Goal: Task Accomplishment & Management: Use online tool/utility

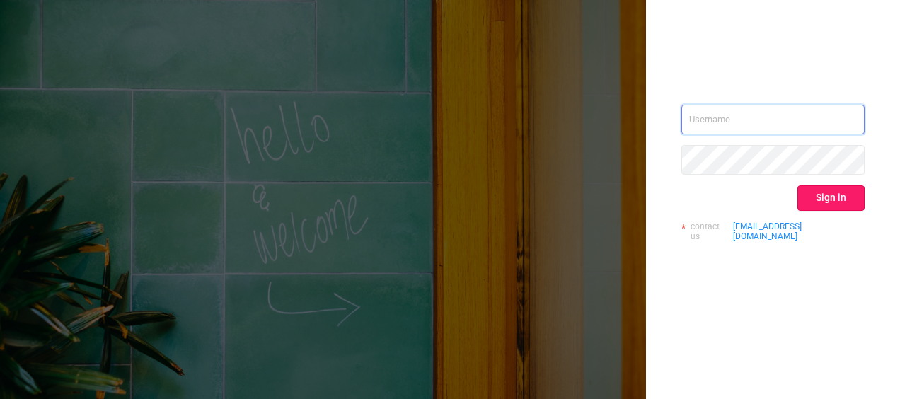
type input "[PERSON_NAME][EMAIL_ADDRESS][DOMAIN_NAME]"
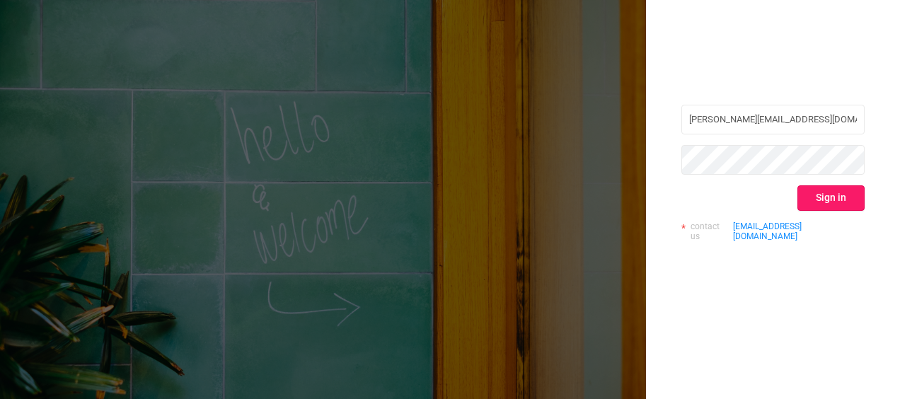
click at [846, 197] on button "Sign in" at bounding box center [831, 197] width 67 height 25
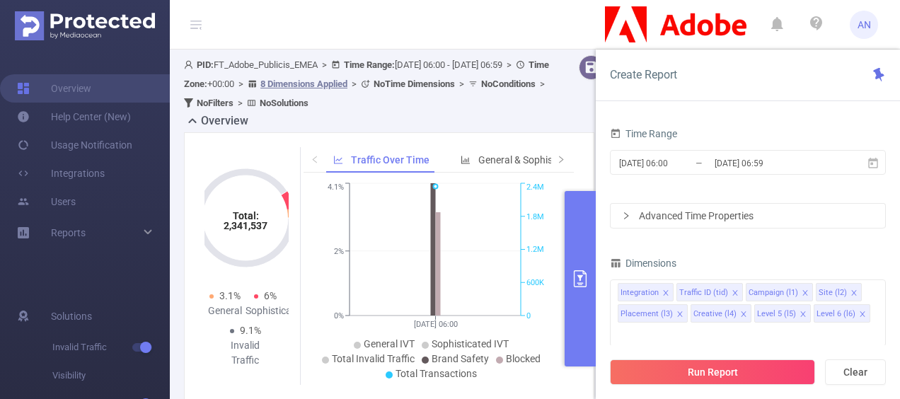
click at [715, 69] on div "Create Report" at bounding box center [748, 76] width 304 height 52
click at [842, 377] on button "Clear" at bounding box center [855, 372] width 61 height 25
type input "[DATE] 09:00"
type input "[DATE] 09:59"
click at [136, 226] on div "Reports" at bounding box center [85, 233] width 170 height 28
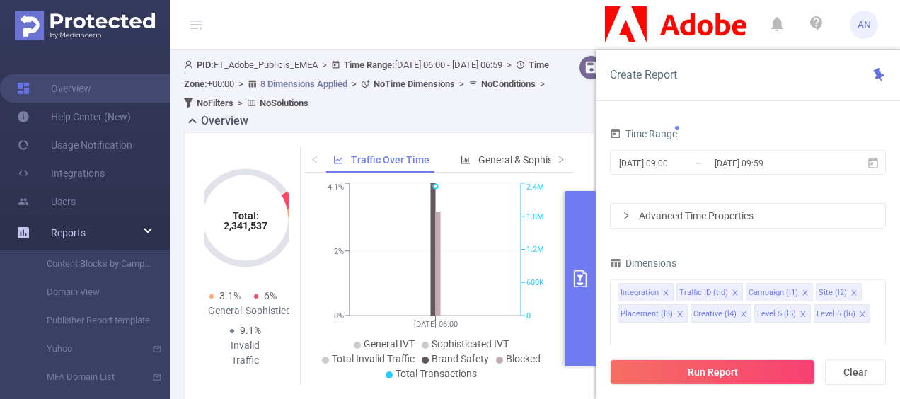
click at [112, 228] on div "Reports" at bounding box center [85, 233] width 170 height 28
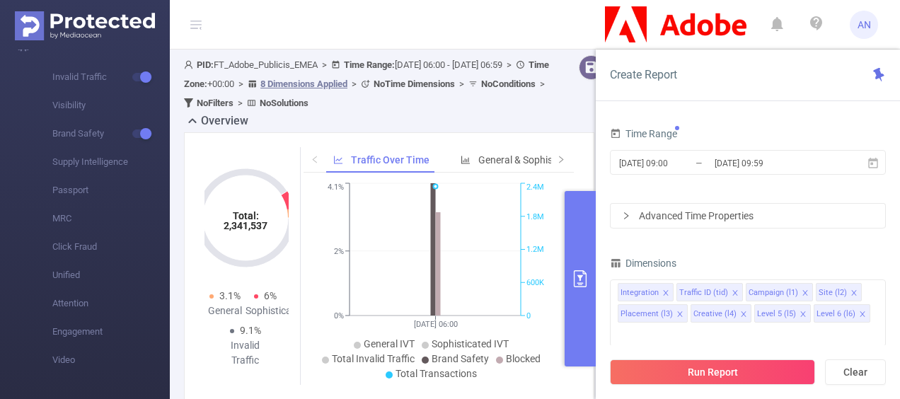
click at [646, 74] on span "Create Report" at bounding box center [643, 74] width 67 height 13
click at [875, 71] on icon at bounding box center [878, 74] width 11 height 13
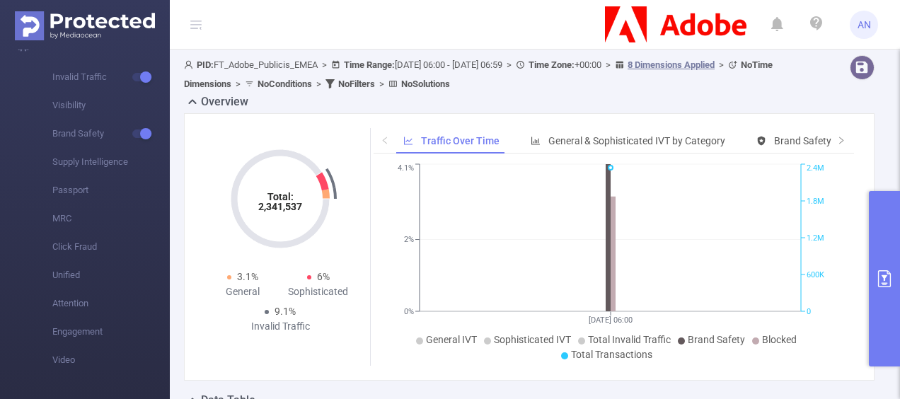
click at [873, 31] on span "AN" at bounding box center [864, 25] width 28 height 28
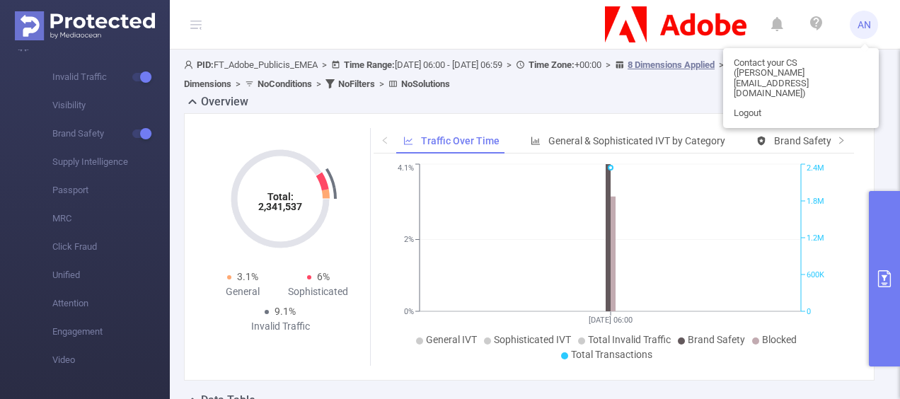
click at [38, 377] on ul "Solutions Invalid Traffic Visibility Brand Safety Supply Intelligence Passport …" at bounding box center [85, 201] width 170 height 395
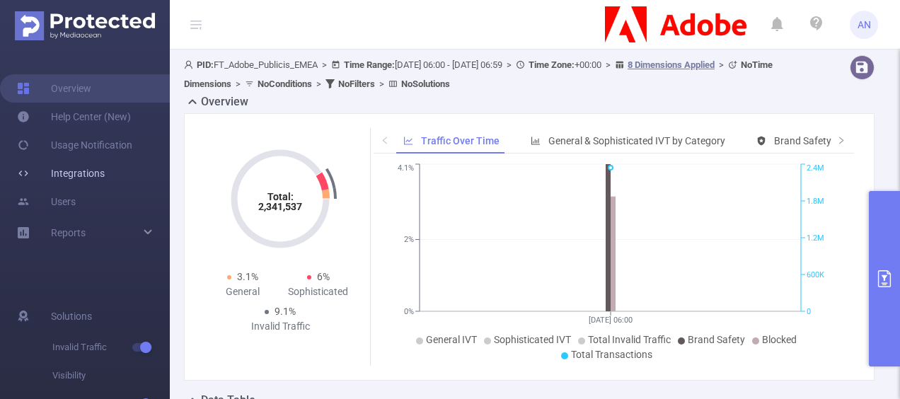
click at [81, 176] on link "Integrations" at bounding box center [61, 173] width 88 height 28
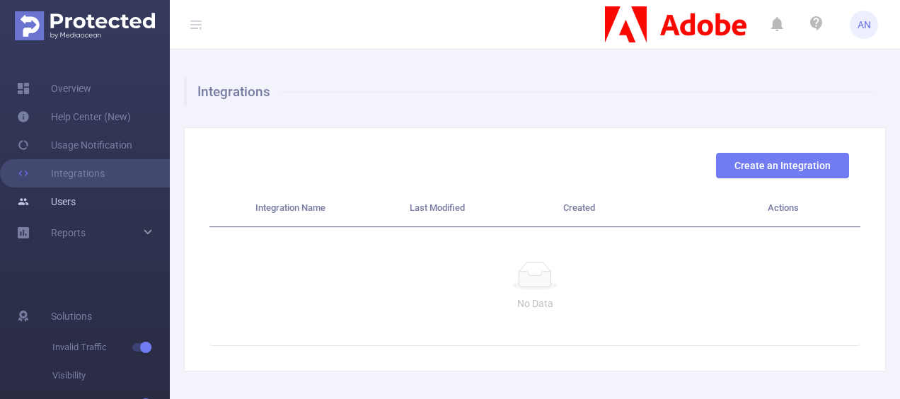
click at [76, 205] on link "Users" at bounding box center [46, 202] width 59 height 28
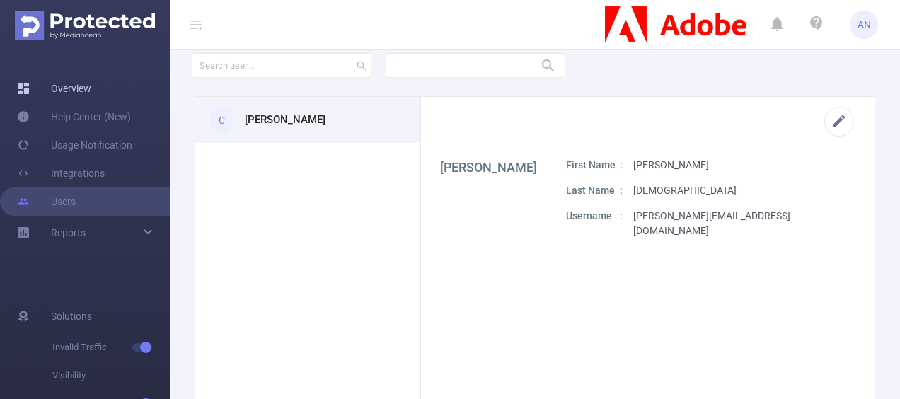
click at [91, 97] on link "Overview" at bounding box center [54, 88] width 74 height 28
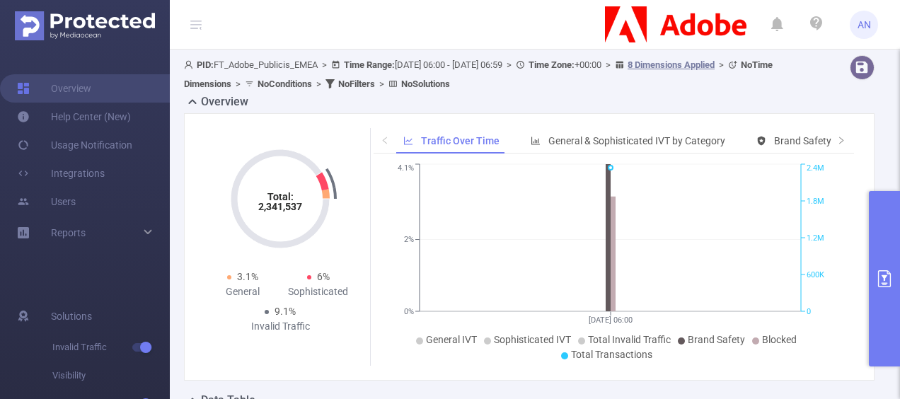
click at [201, 17] on icon at bounding box center [196, 24] width 17 height 49
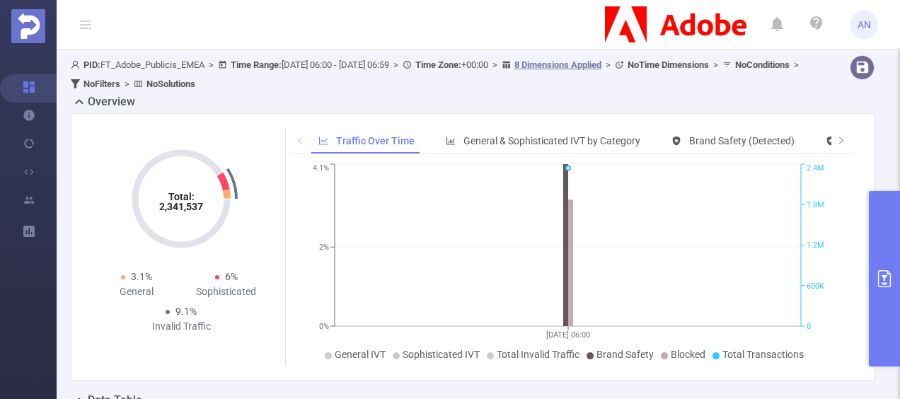
click at [92, 19] on icon at bounding box center [85, 24] width 17 height 49
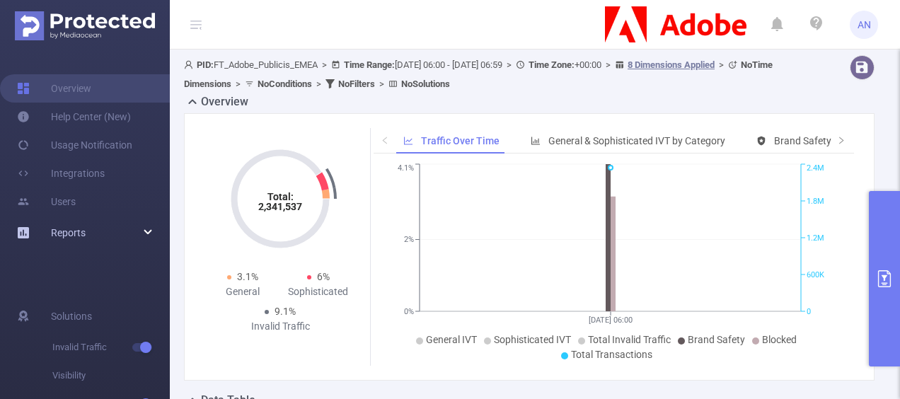
click at [145, 233] on icon at bounding box center [148, 233] width 7 height 0
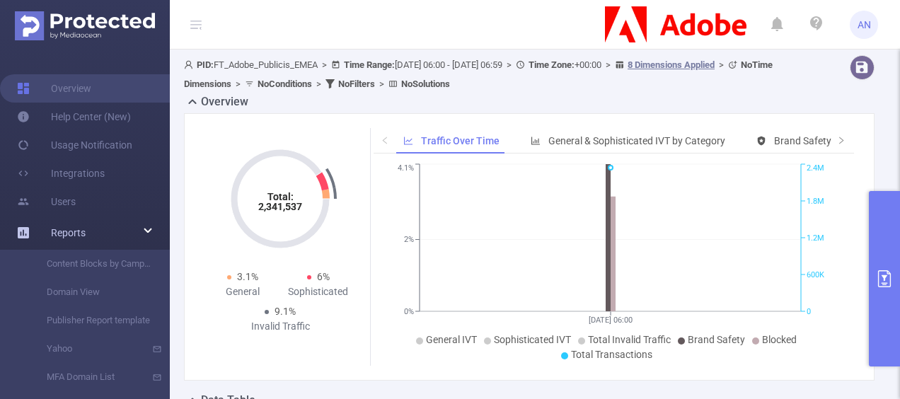
click at [146, 231] on div "Reports" at bounding box center [85, 233] width 170 height 28
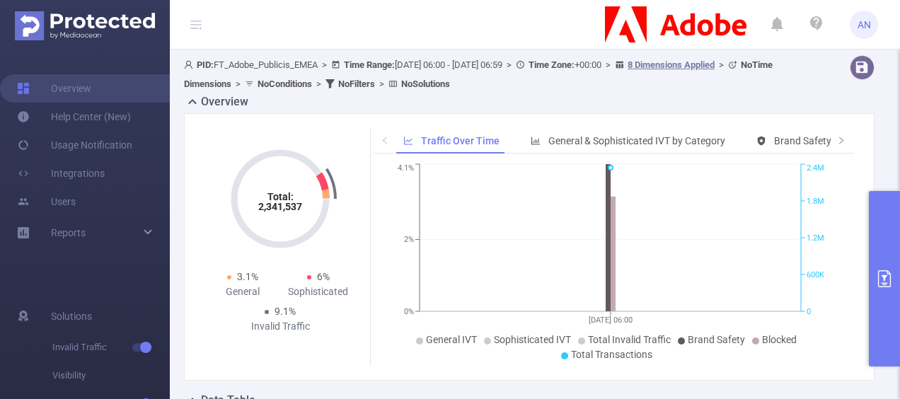
click at [864, 33] on span "AN" at bounding box center [864, 25] width 13 height 28
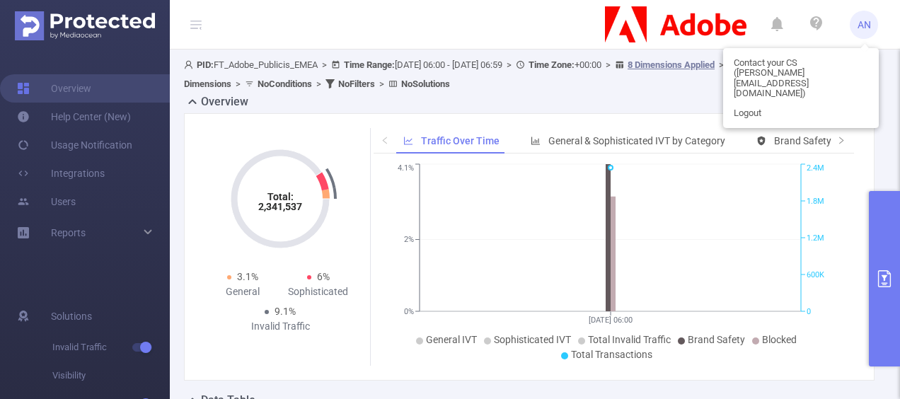
click at [469, 38] on header "AN" at bounding box center [450, 25] width 900 height 50
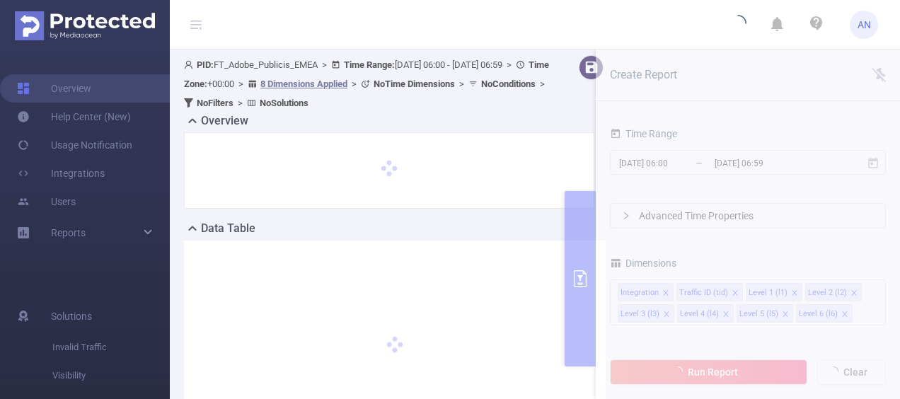
scroll to position [71, 0]
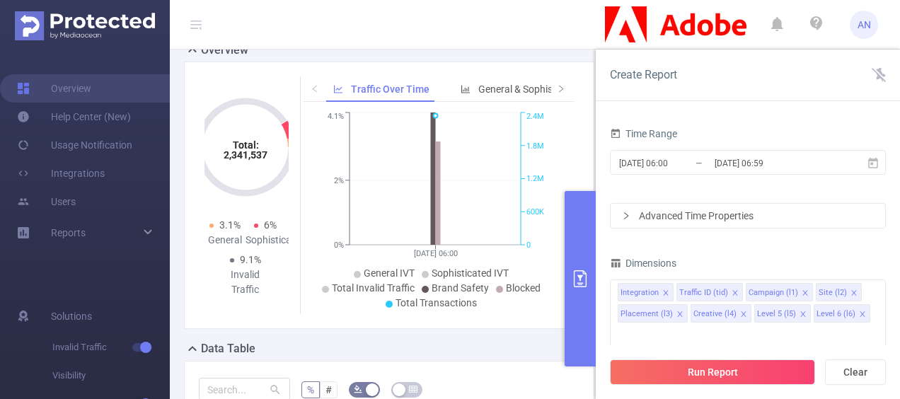
click at [885, 74] on icon at bounding box center [879, 75] width 14 height 14
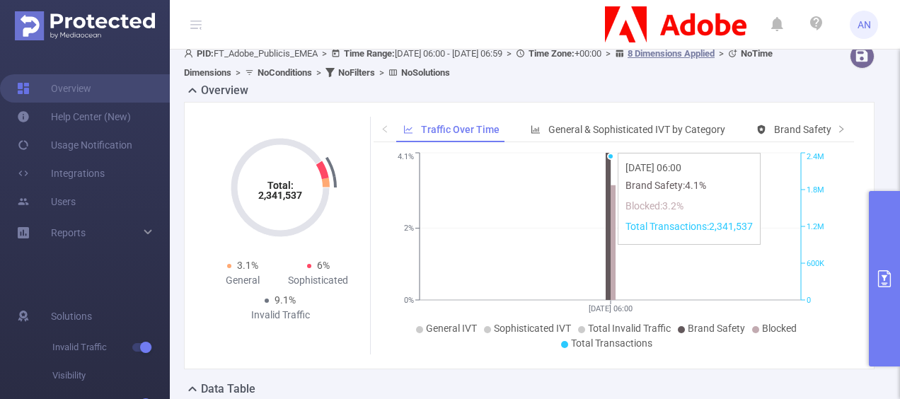
scroll to position [0, 0]
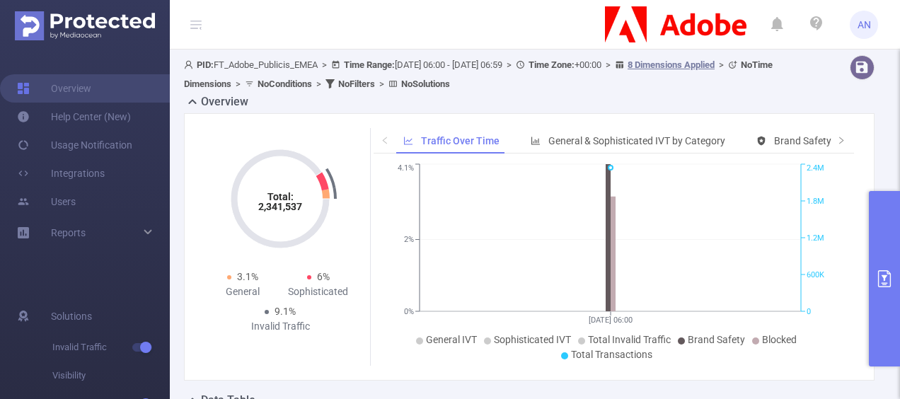
click at [196, 28] on icon at bounding box center [194, 28] width 8 height 1
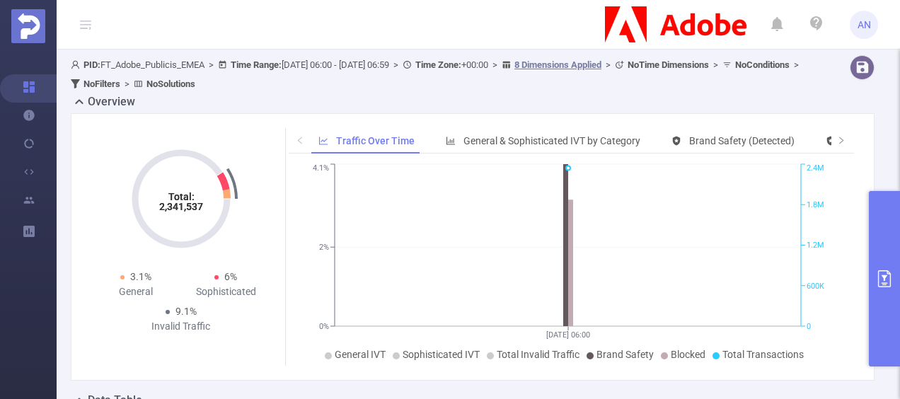
click at [74, 27] on header "AN" at bounding box center [450, 25] width 900 height 50
click at [86, 21] on icon at bounding box center [85, 21] width 11 height 1
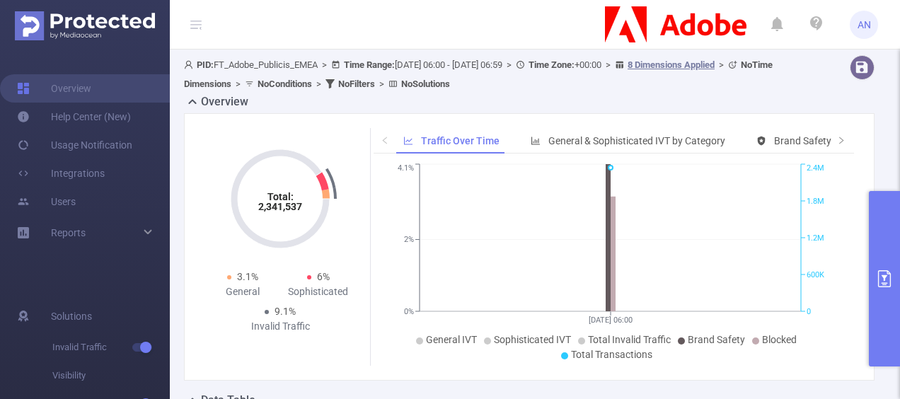
click at [854, 32] on span "AN" at bounding box center [864, 25] width 28 height 28
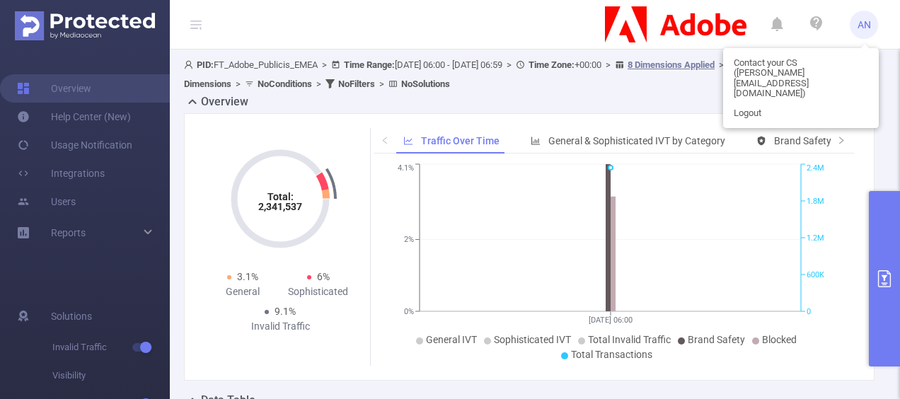
click at [854, 32] on span "AN" at bounding box center [864, 25] width 28 height 28
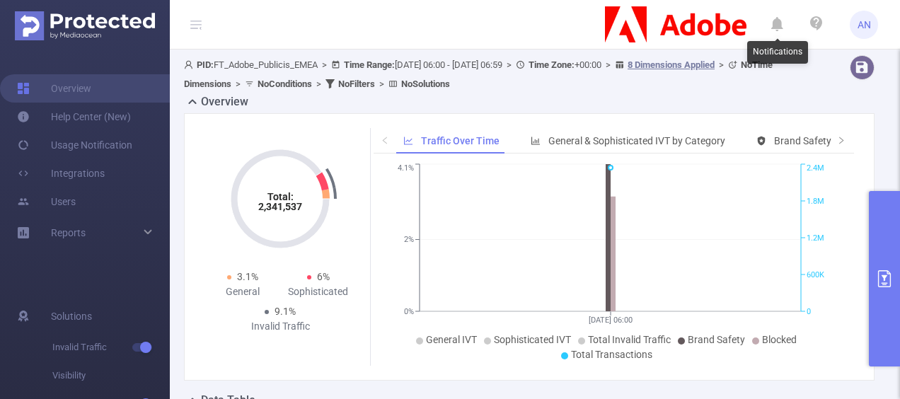
click at [777, 32] on icon at bounding box center [777, 25] width 12 height 20
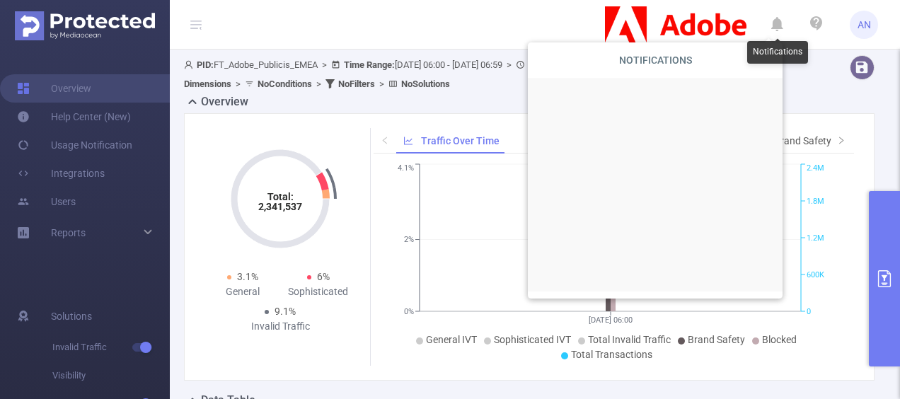
click at [777, 32] on icon at bounding box center [777, 25] width 12 height 20
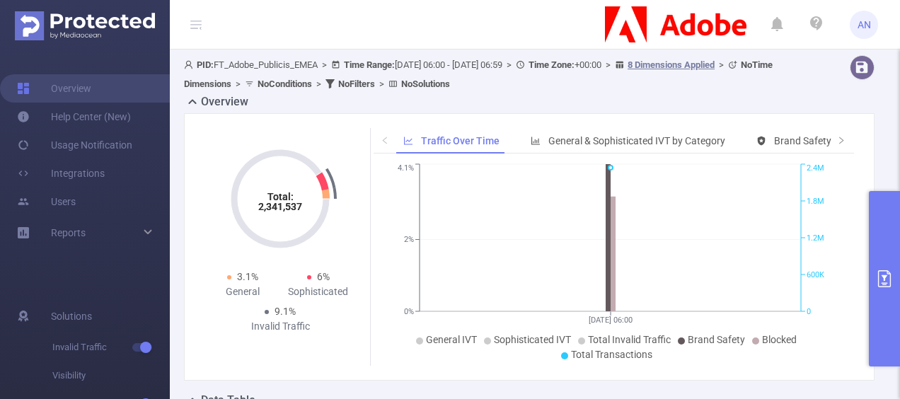
click at [514, 22] on header "AN" at bounding box center [450, 25] width 900 height 50
click at [151, 235] on div "Reports" at bounding box center [85, 233] width 170 height 28
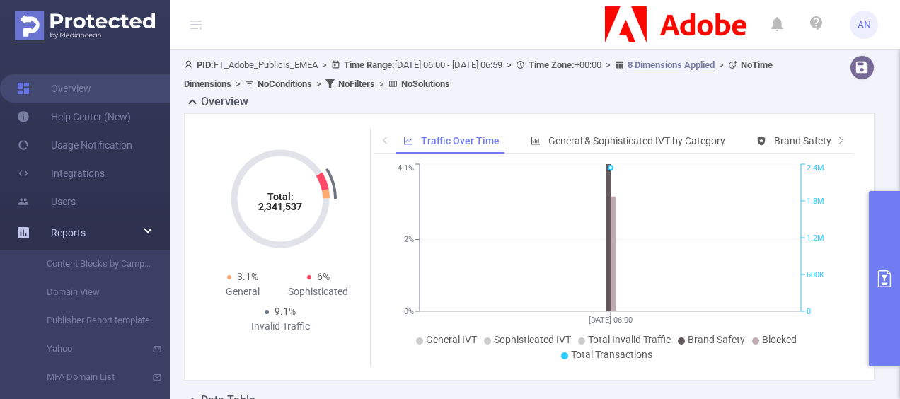
click at [151, 235] on div "Reports" at bounding box center [85, 233] width 170 height 28
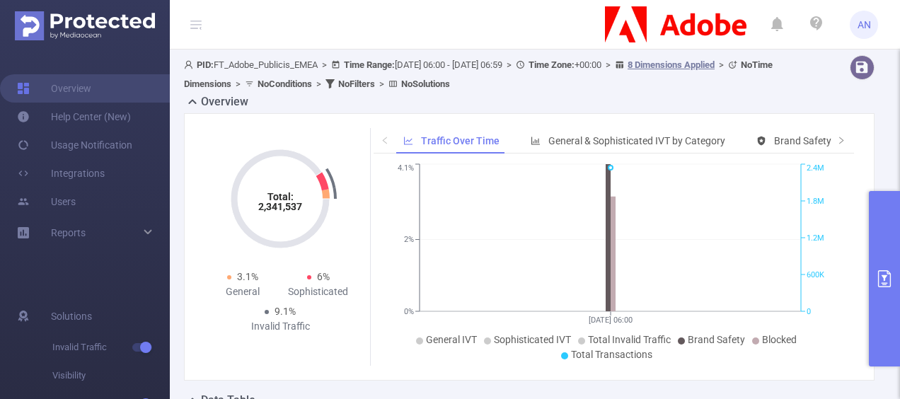
click at [191, 219] on div "Total: 2,341,537 Total: 2,341,537 3.1% General 6% Sophisticated 9.1% Invalid Tr…" at bounding box center [529, 247] width 691 height 268
click at [202, 212] on div "Total: 2,341,537 Total: 2,341,537 3.1% General 6% Sophisticated 9.1% Invalid Tr…" at bounding box center [282, 247] width 166 height 238
click at [205, 218] on div "Total: 2,341,537 Total: 2,341,537 3.1% General 6% Sophisticated 9.1% Invalid Tr…" at bounding box center [280, 233] width 151 height 211
click at [144, 228] on div "Reports" at bounding box center [85, 233] width 170 height 28
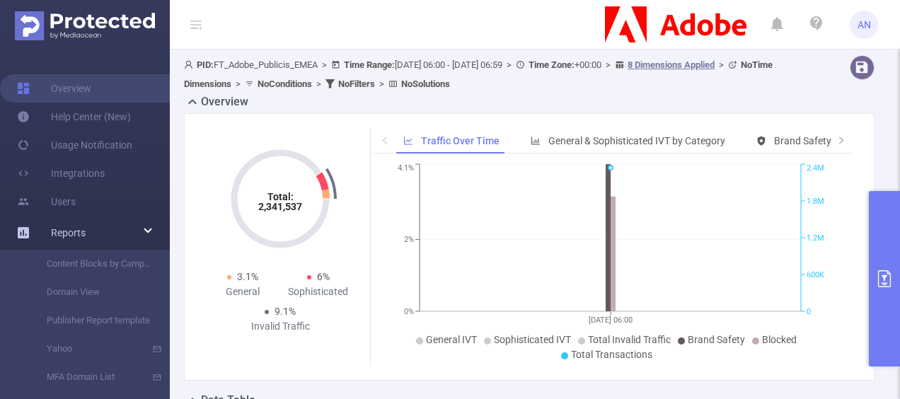
click at [145, 231] on icon at bounding box center [148, 231] width 7 height 0
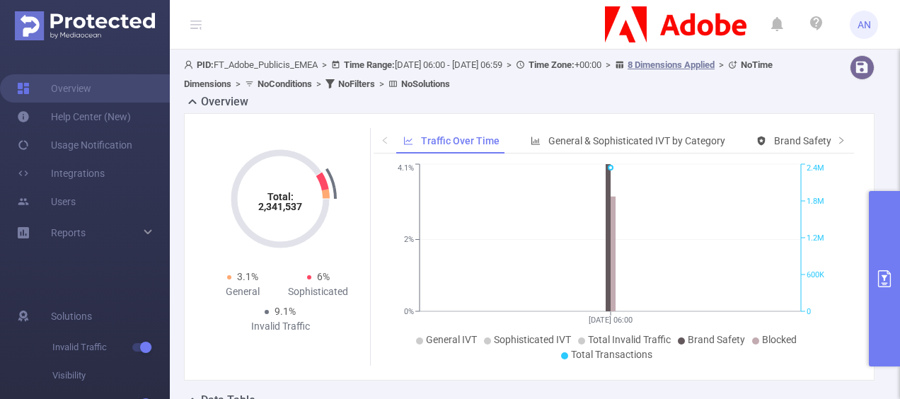
click at [861, 33] on span "AN" at bounding box center [864, 25] width 13 height 28
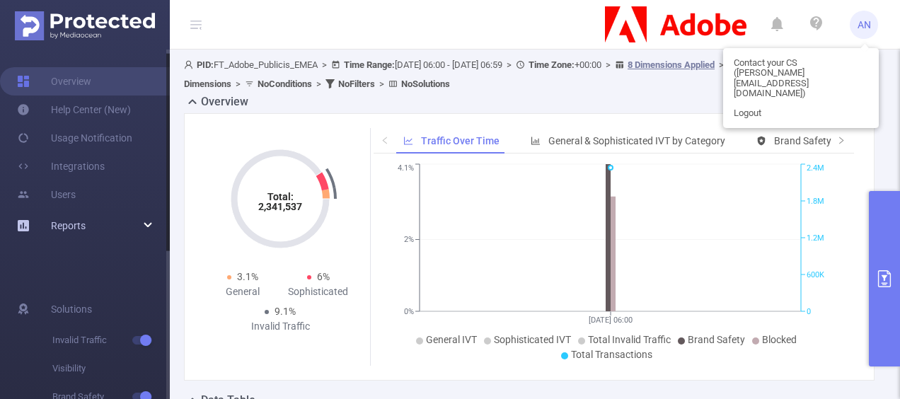
scroll to position [71, 0]
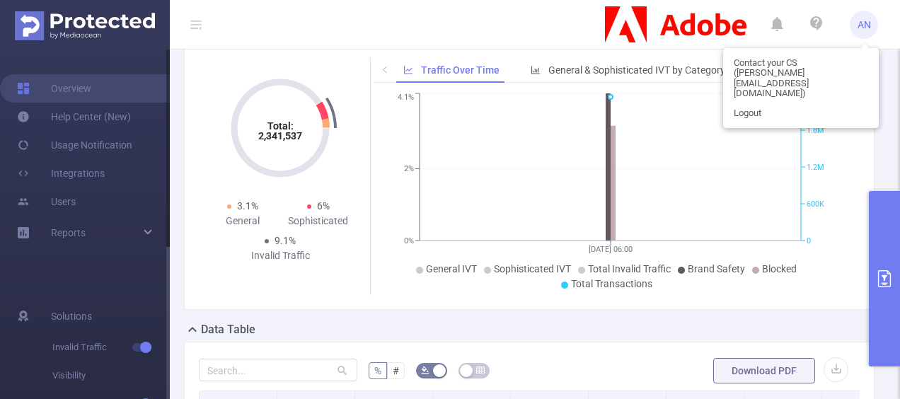
click at [872, 25] on span "AN" at bounding box center [864, 25] width 28 height 28
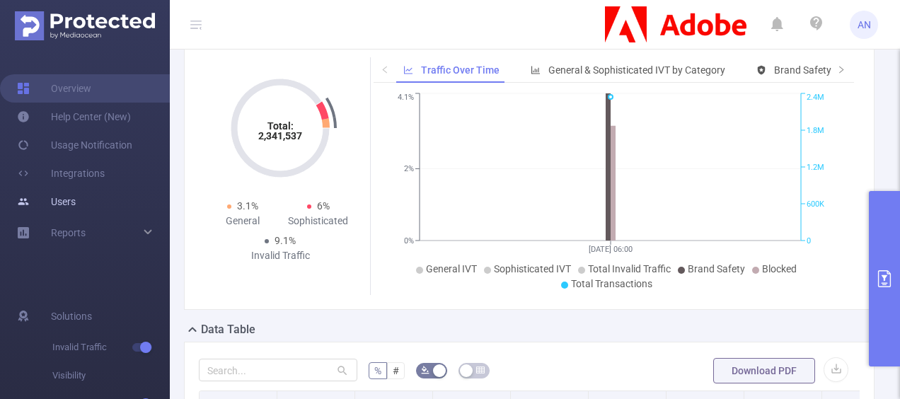
click at [76, 201] on link "Users" at bounding box center [46, 202] width 59 height 28
